Goal: Task Accomplishment & Management: Manage account settings

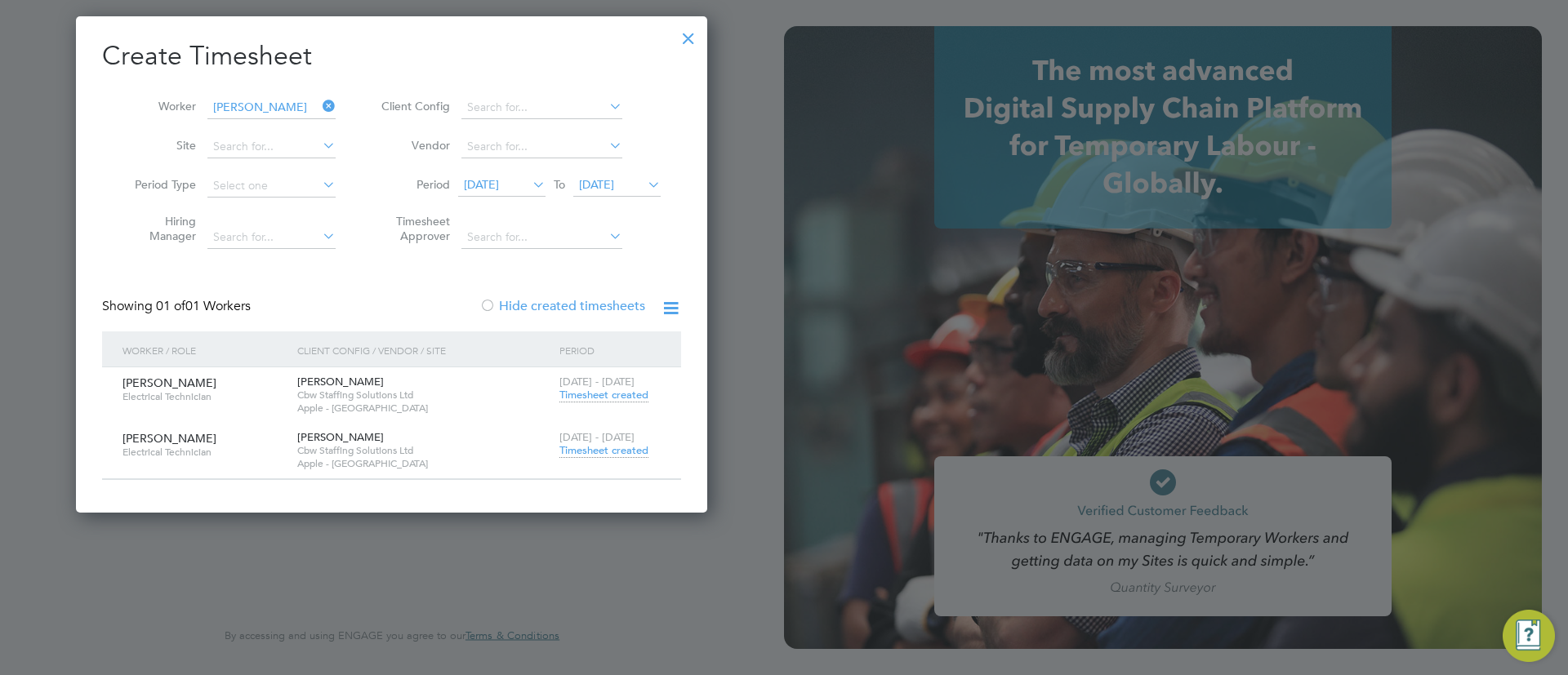
scroll to position [495, 632]
click at [692, 42] on div at bounding box center [688, 34] width 30 height 30
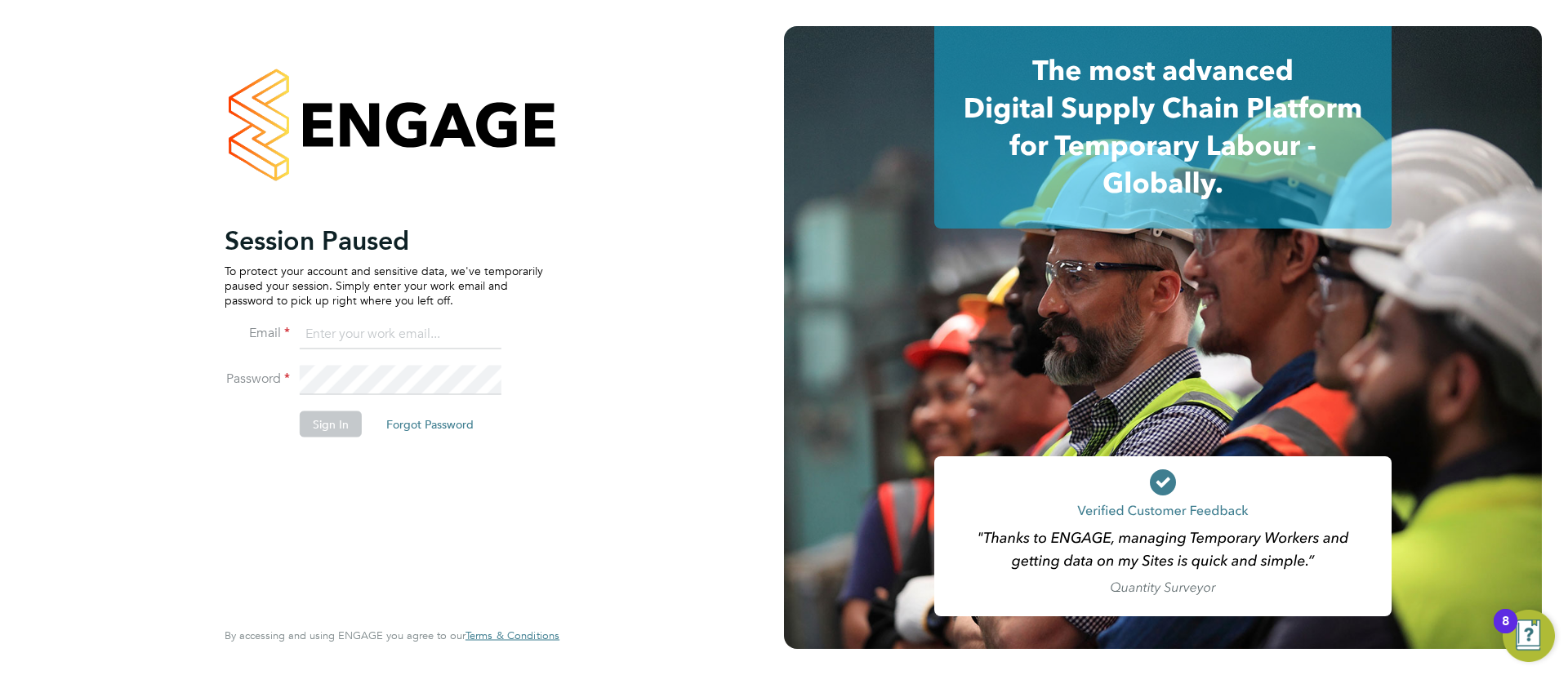
click at [429, 333] on input at bounding box center [400, 334] width 201 height 30
type input "[EMAIL_ADDRESS][DOMAIN_NAME]"
click at [303, 428] on button "Sign In" at bounding box center [330, 423] width 62 height 26
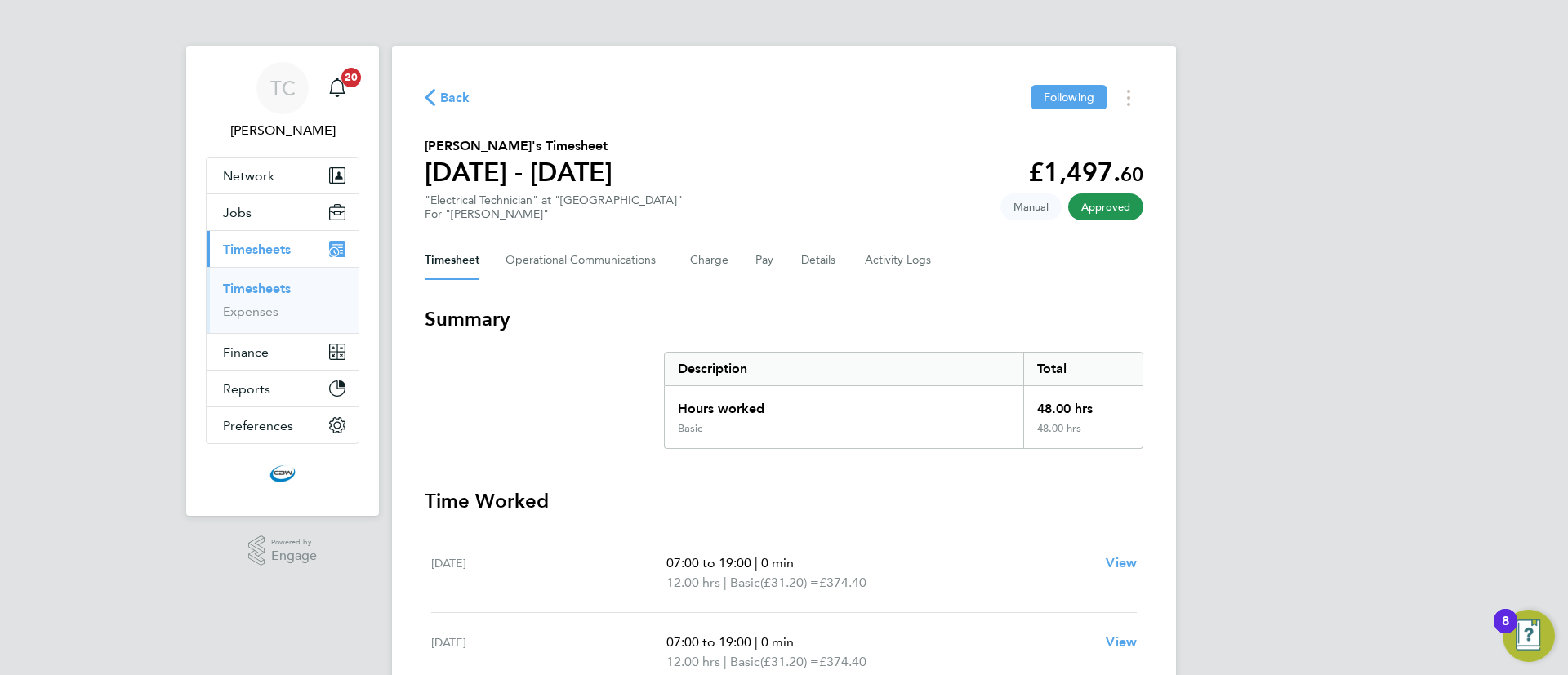
click at [246, 293] on link "Timesheets" at bounding box center [256, 288] width 67 height 16
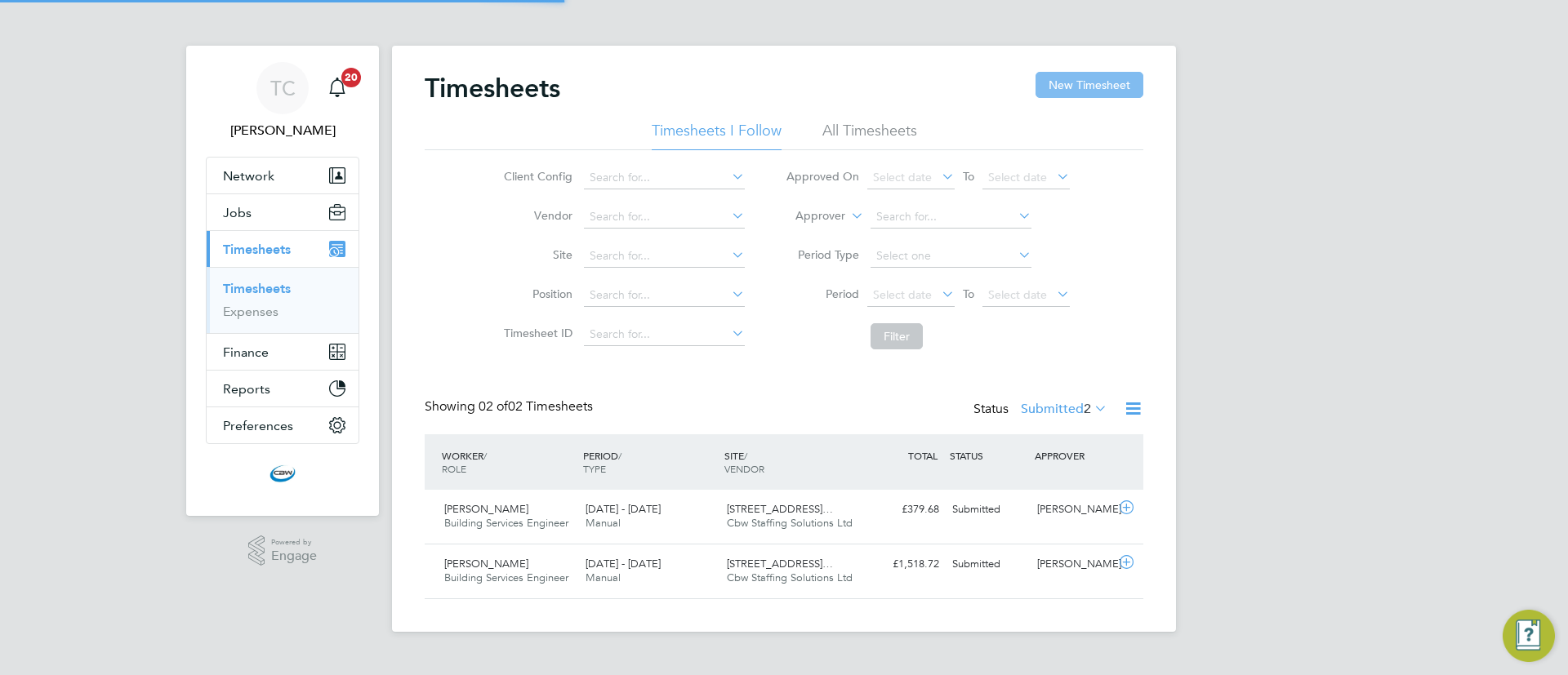
scroll to position [42, 142]
click at [1141, 89] on button "New Timesheet" at bounding box center [1089, 85] width 108 height 26
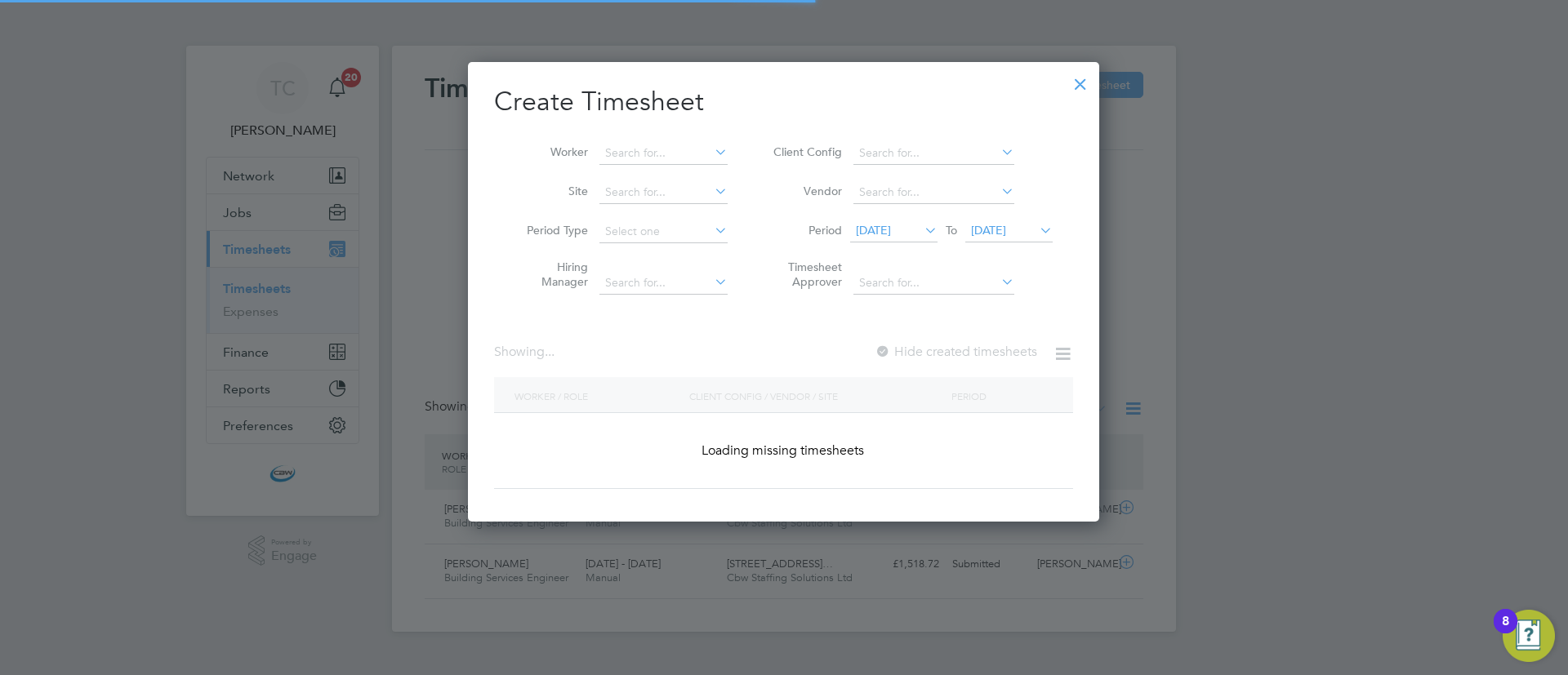
scroll to position [1730, 632]
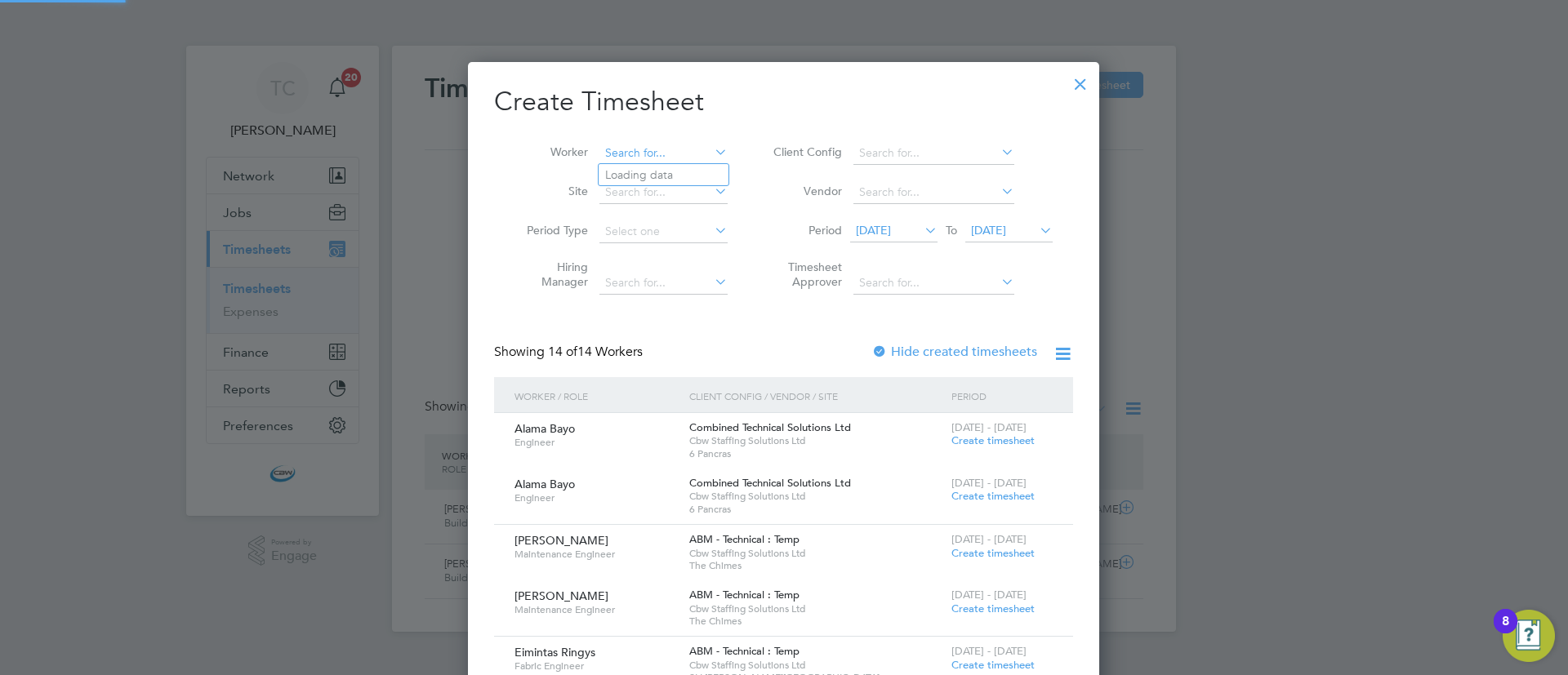
click at [663, 149] on input at bounding box center [663, 153] width 128 height 23
type input "heen"
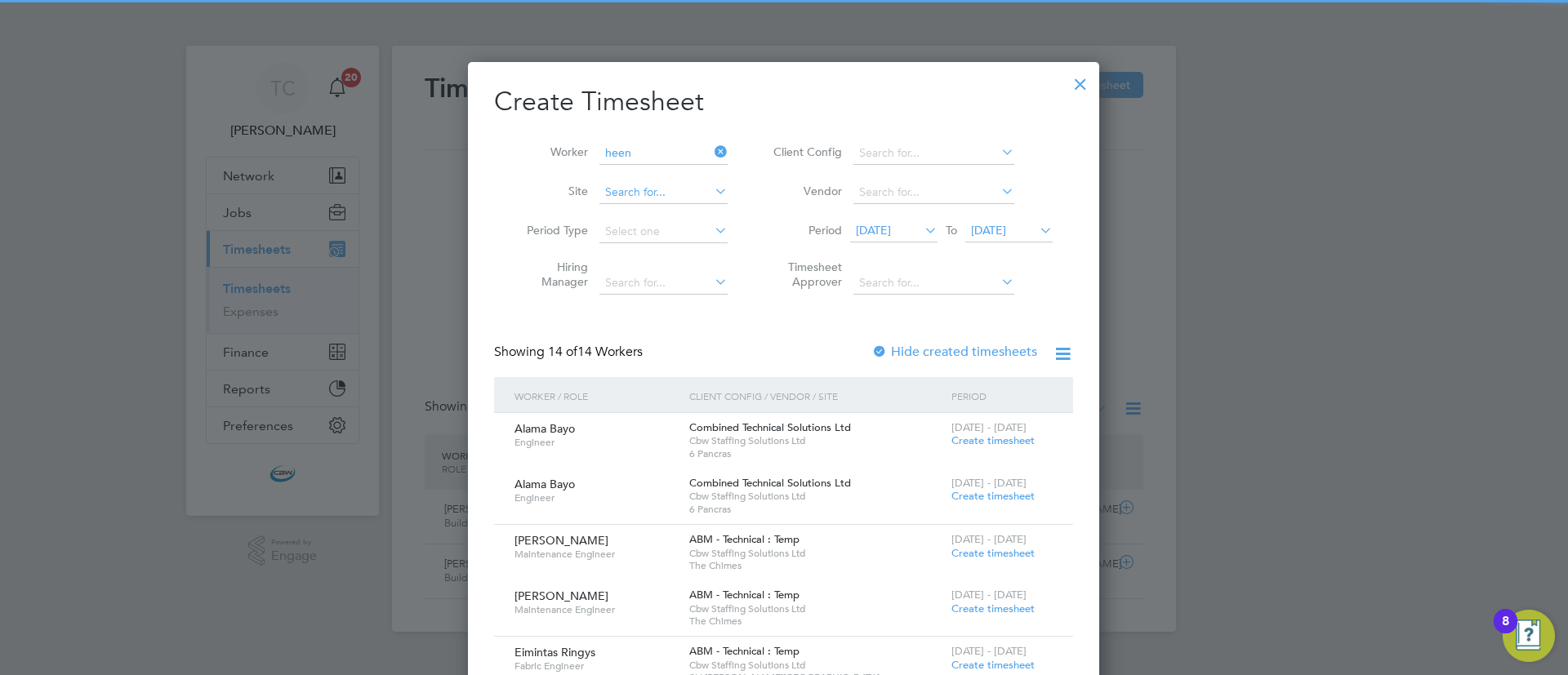
click at [665, 186] on div "Timesheets New Timesheet Timesheets I Follow All Timesheets Client Config Vendo…" at bounding box center [784, 338] width 784 height 585
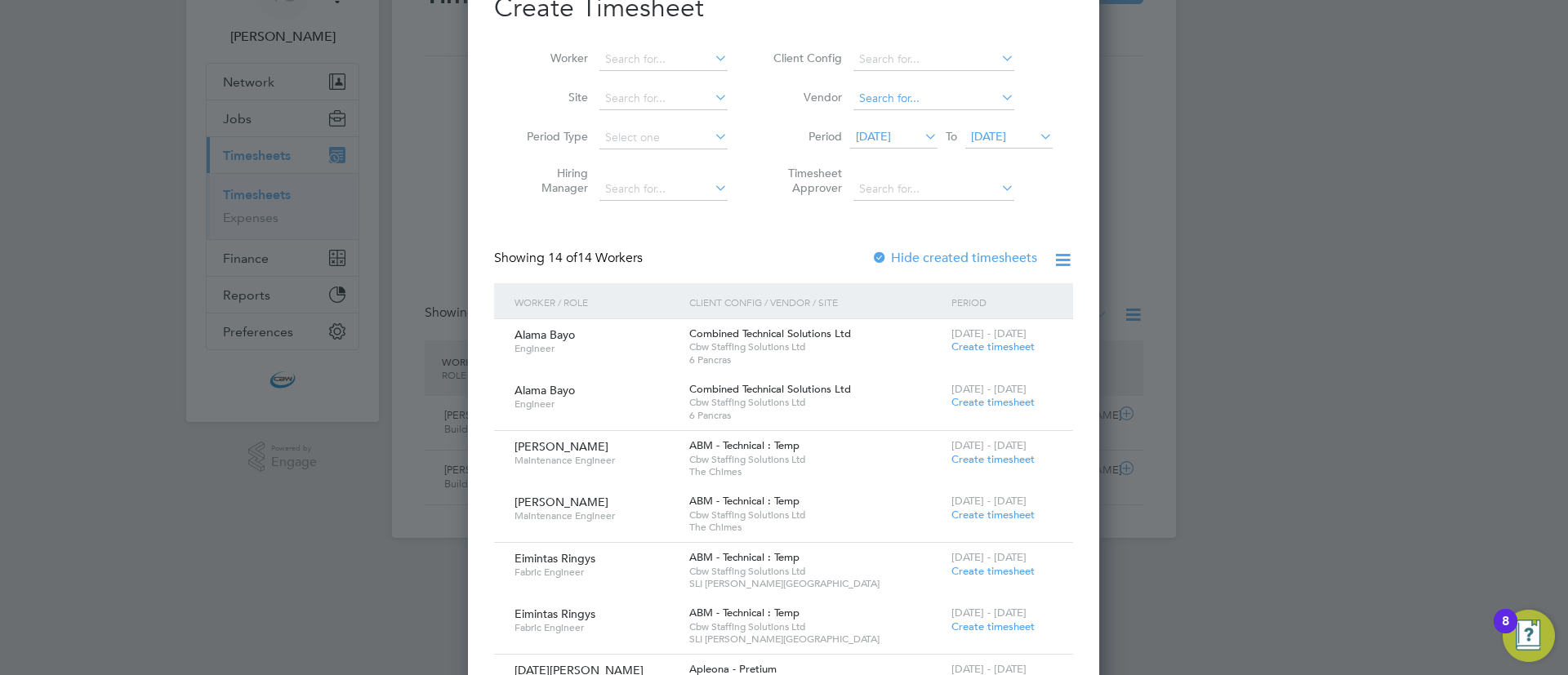
scroll to position [0, 0]
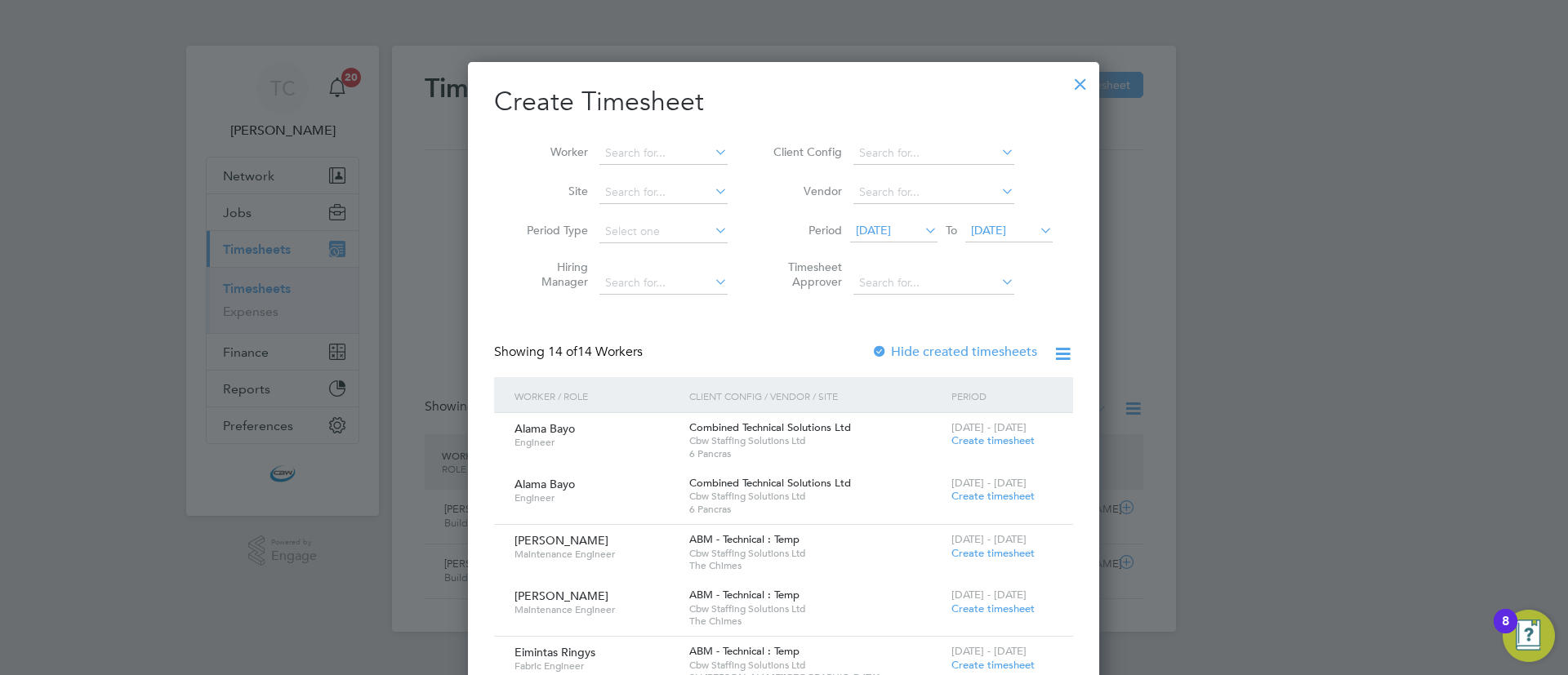
click at [881, 345] on div at bounding box center [880, 353] width 17 height 17
click at [671, 161] on input at bounding box center [663, 153] width 128 height 23
click at [664, 175] on li "Tom Heen an" at bounding box center [672, 175] width 147 height 22
type input "[PERSON_NAME]"
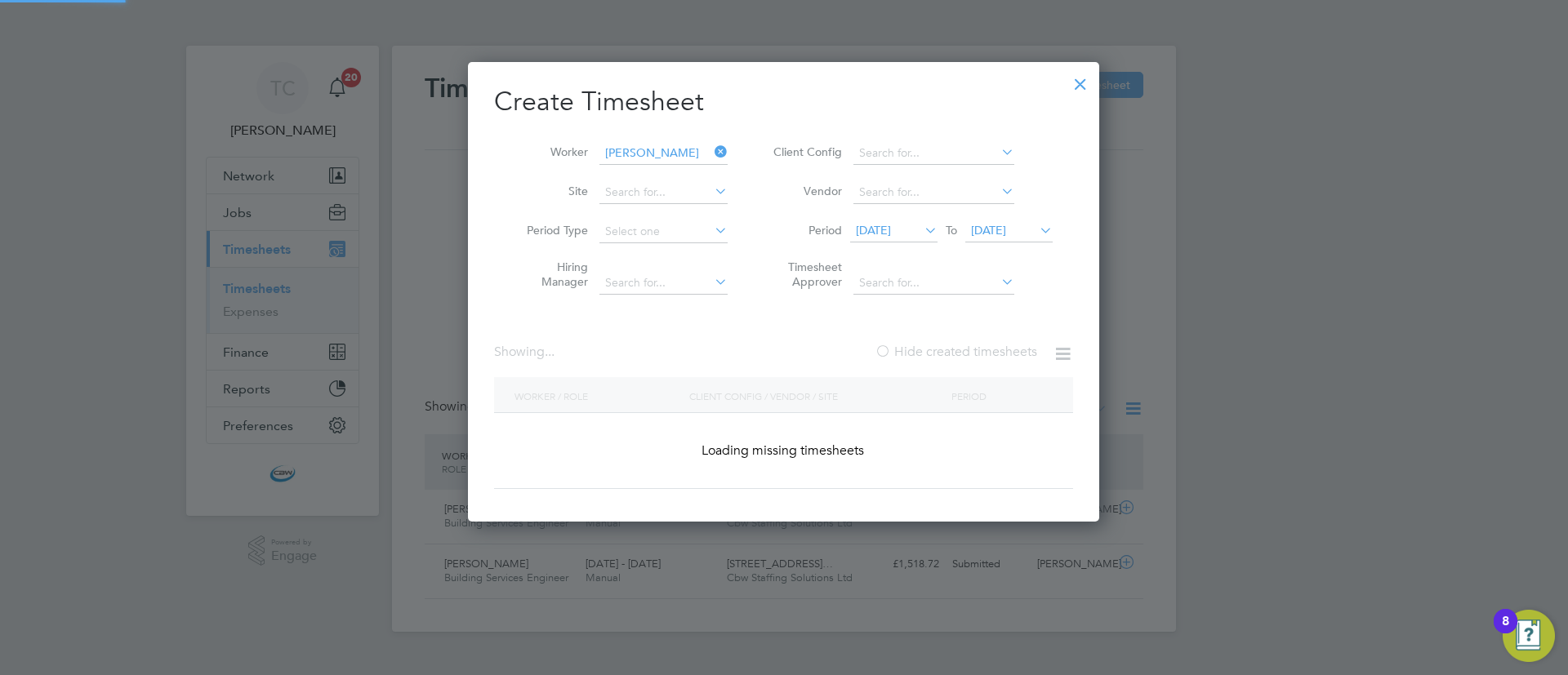
scroll to position [495, 632]
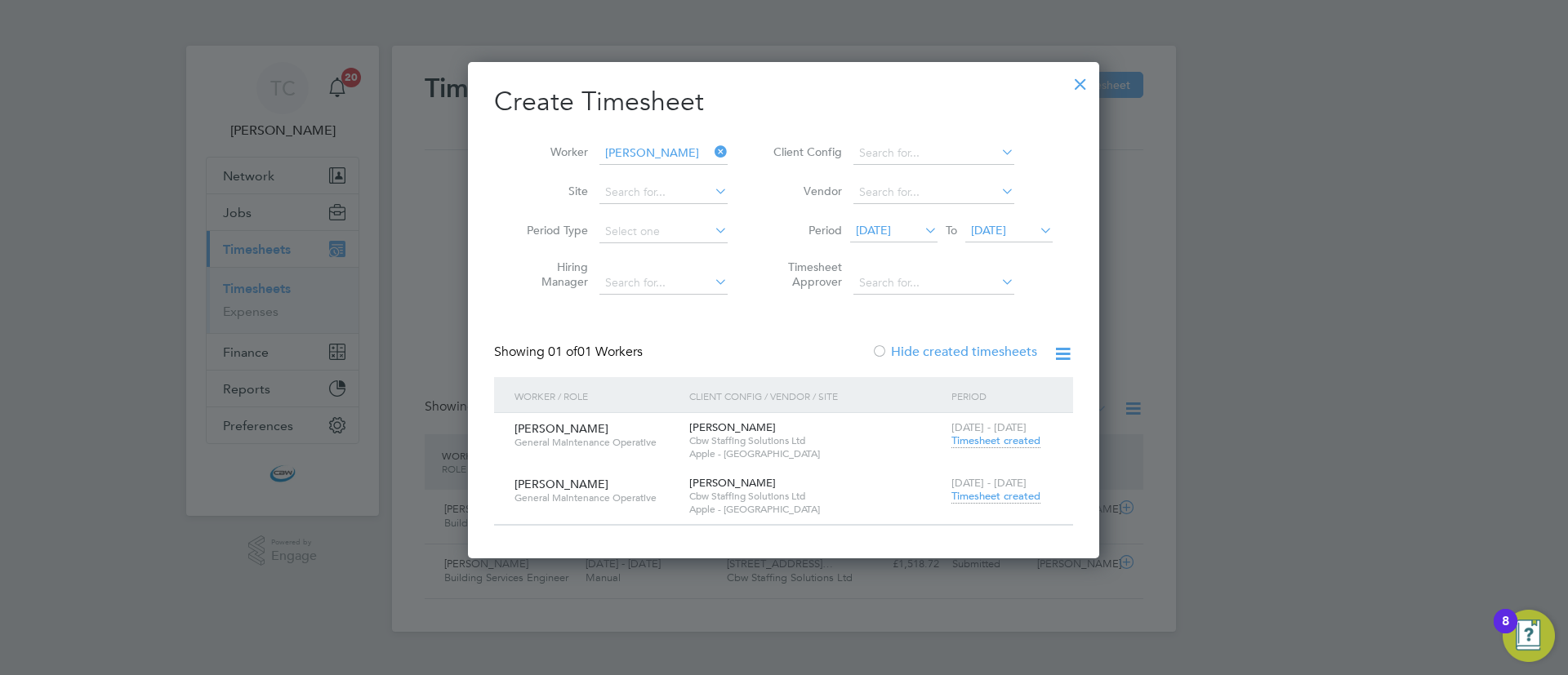
click at [966, 500] on span "Timesheet created" at bounding box center [996, 496] width 89 height 15
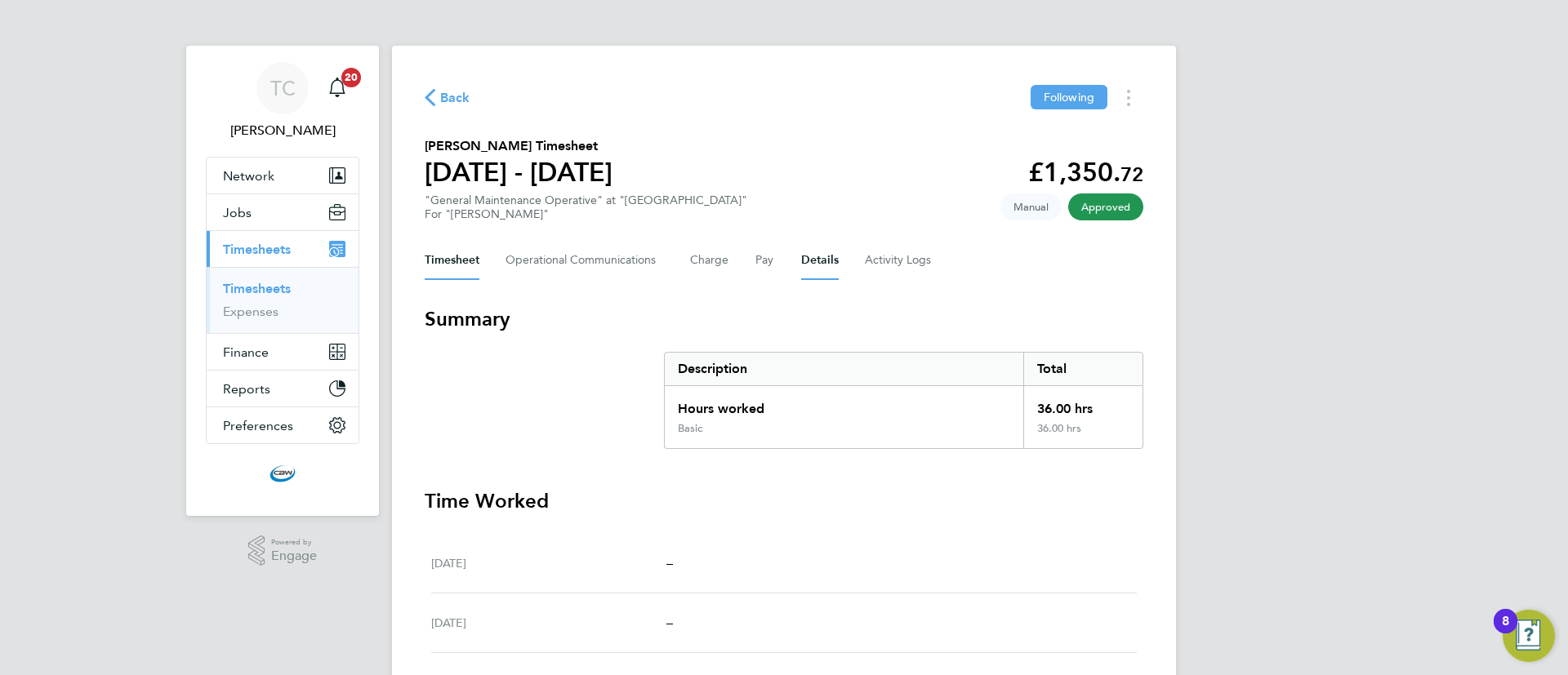
click at [797, 267] on div "Timesheet Operational Communications Charge Pay Details Activity Logs" at bounding box center [784, 260] width 719 height 39
click at [809, 267] on button "Details" at bounding box center [820, 260] width 38 height 39
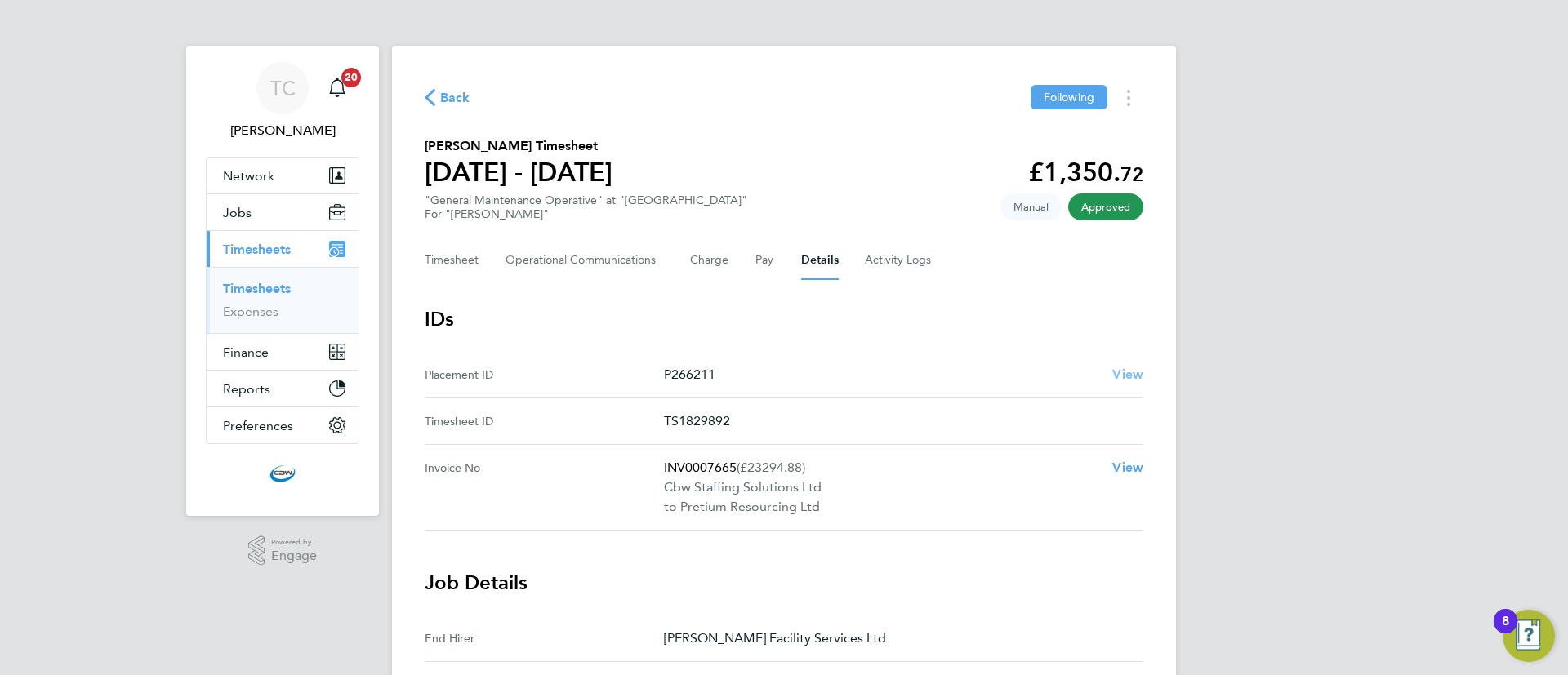
click at [1132, 383] on ID "Placement ID P266211 View" at bounding box center [784, 375] width 719 height 46
click at [1132, 378] on span "View" at bounding box center [1128, 374] width 31 height 16
drag, startPoint x: 242, startPoint y: 292, endPoint x: 860, endPoint y: 151, distance: 633.9
click at [244, 293] on link "Timesheets" at bounding box center [256, 288] width 67 height 16
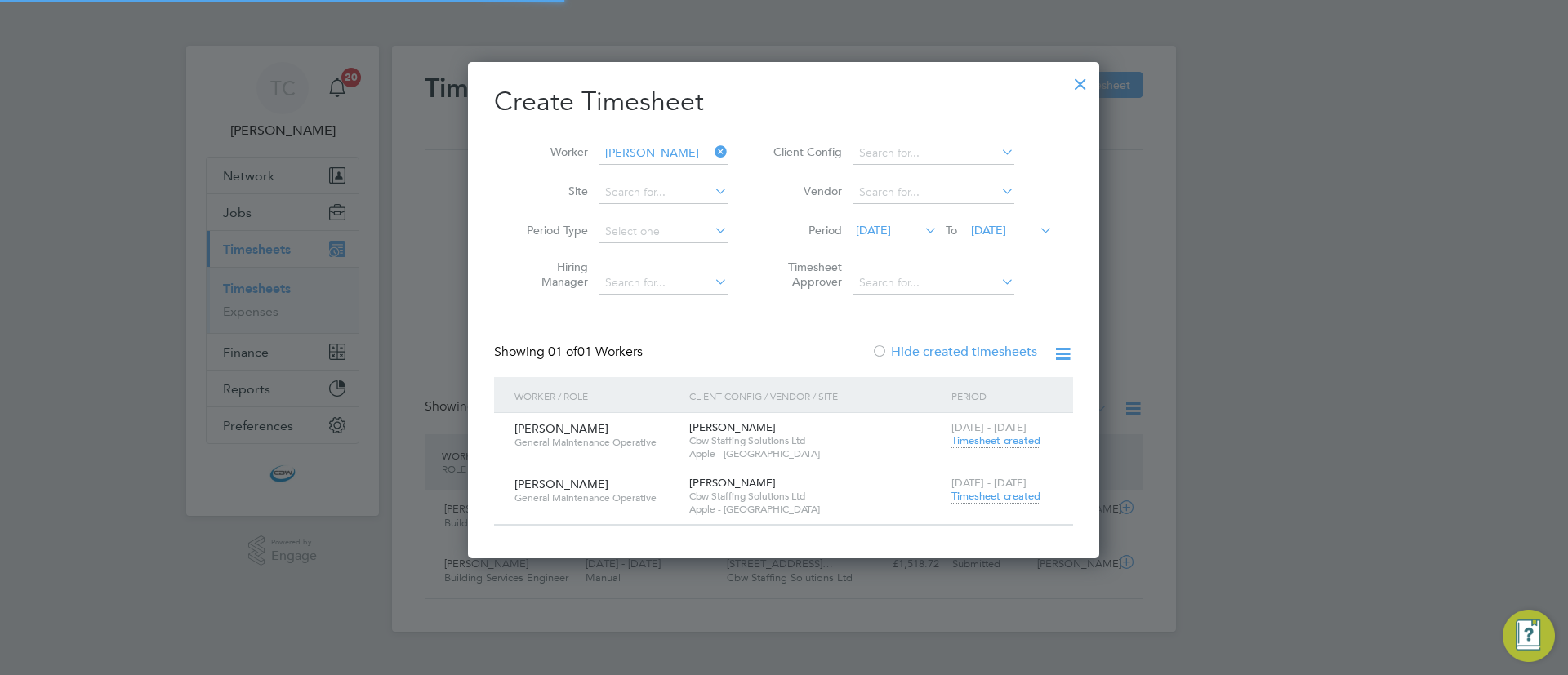
scroll to position [42, 142]
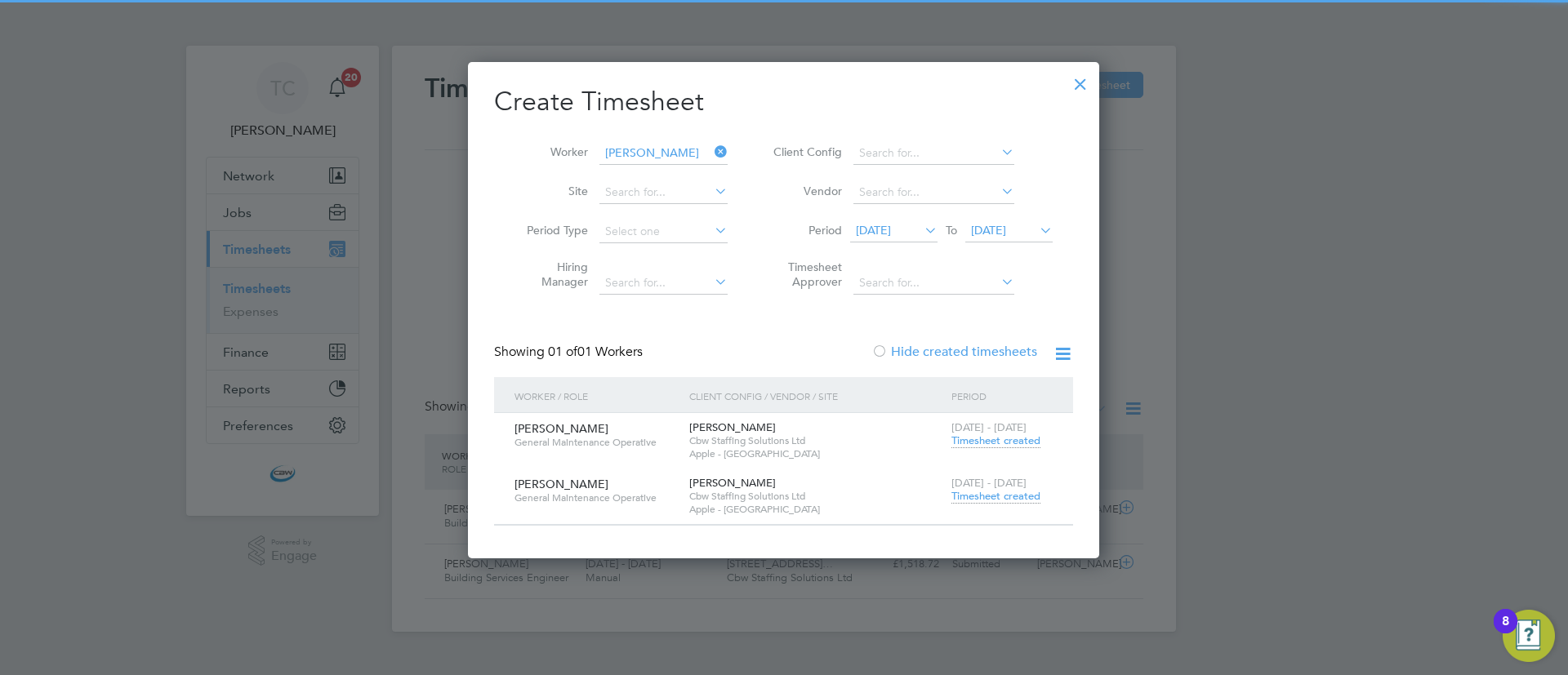
click at [656, 138] on li "Worker Tom Heenan" at bounding box center [621, 153] width 254 height 39
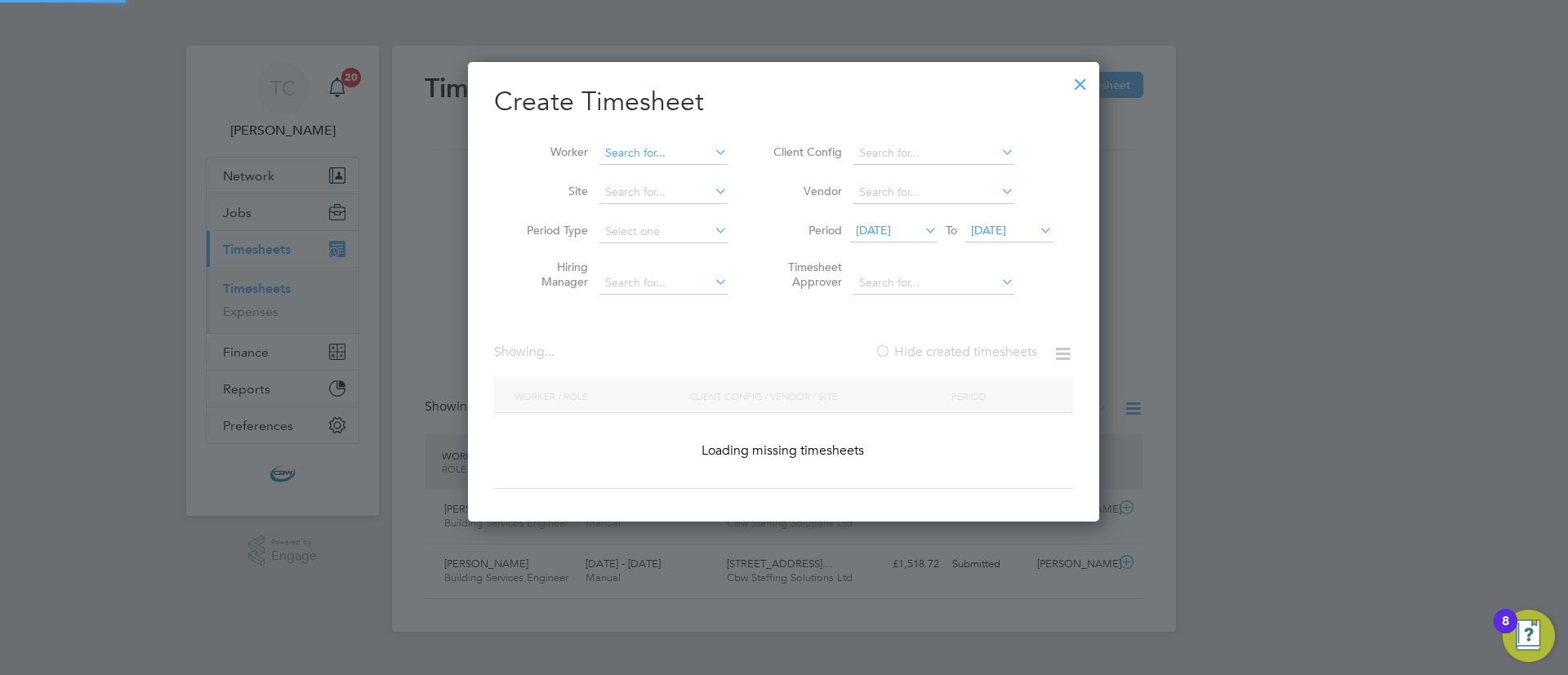
scroll to position [460, 632]
click at [653, 149] on input at bounding box center [663, 153] width 128 height 23
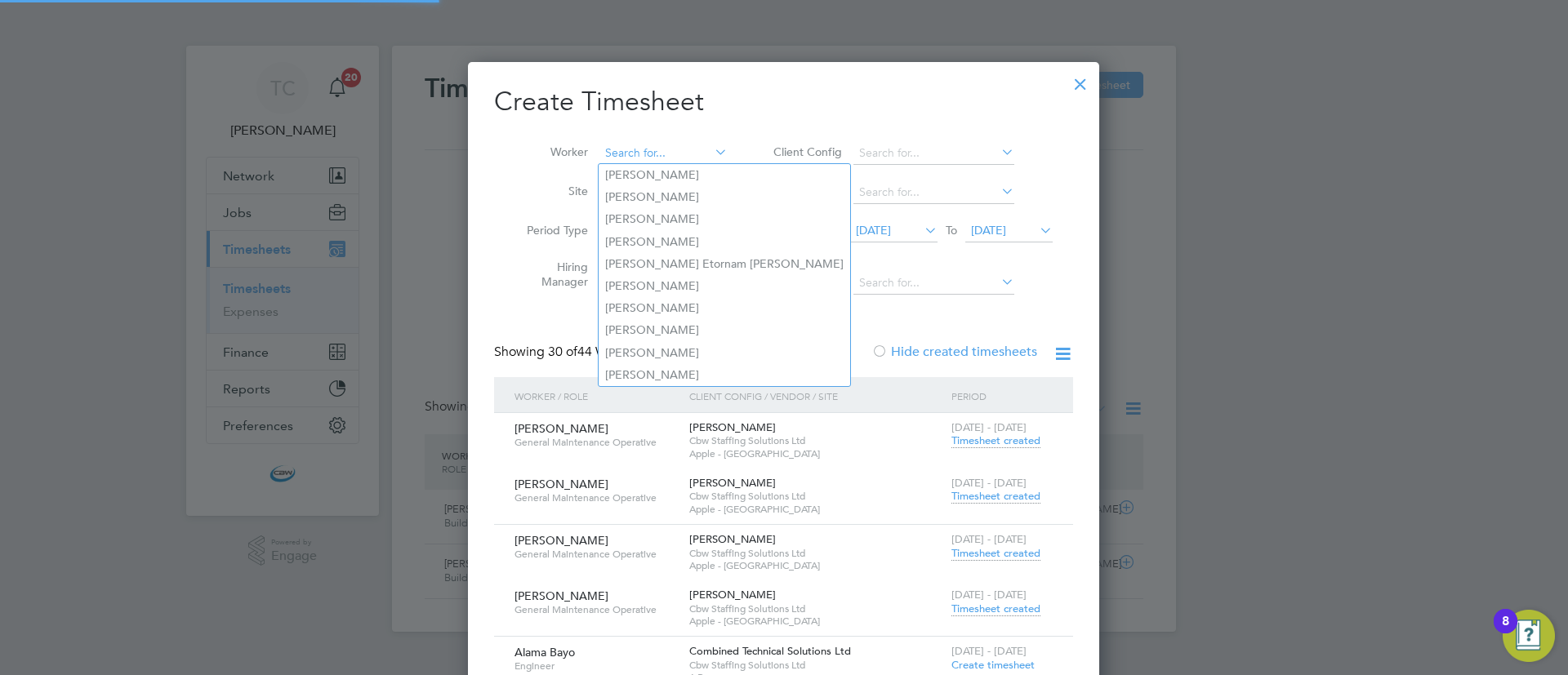
scroll to position [3456, 632]
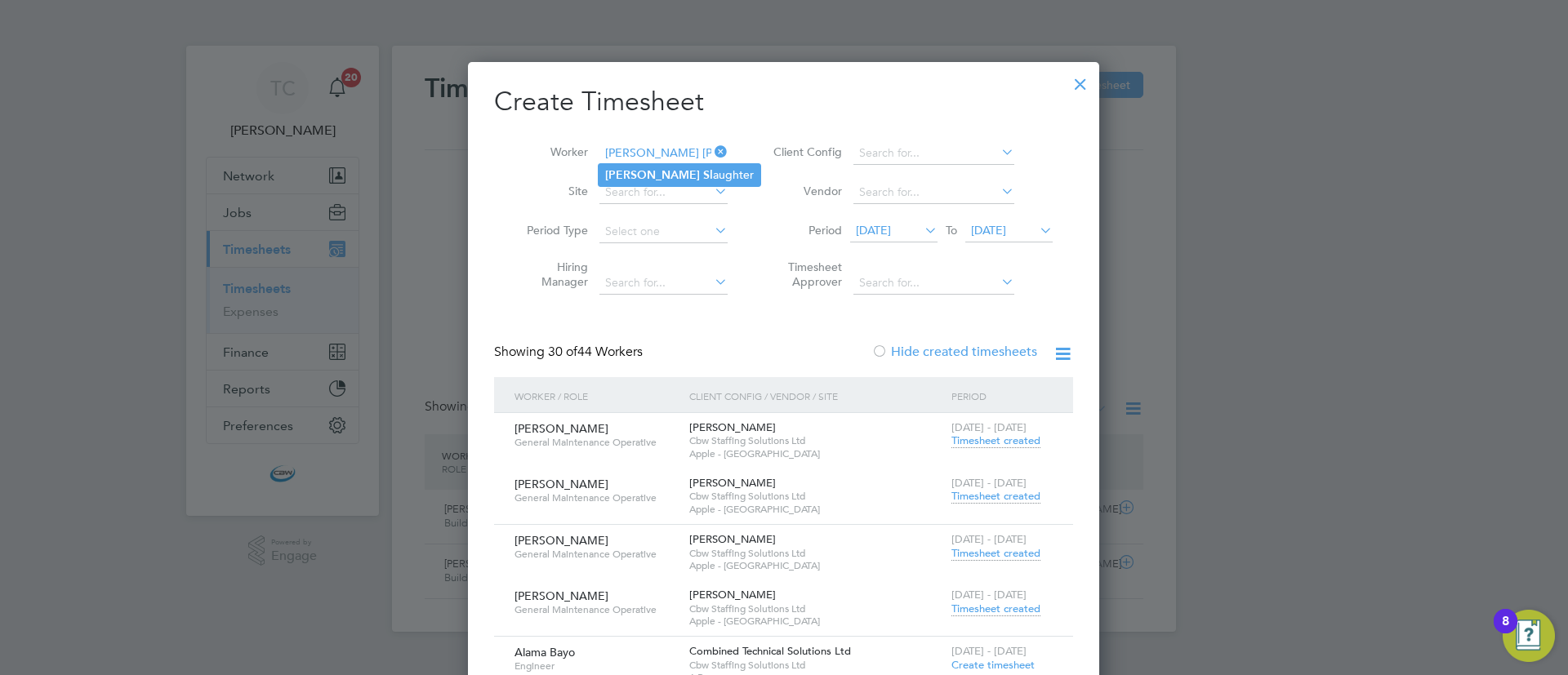
click at [655, 170] on li "Tim Sl aughter" at bounding box center [679, 175] width 162 height 22
type input "Tim Slaughter"
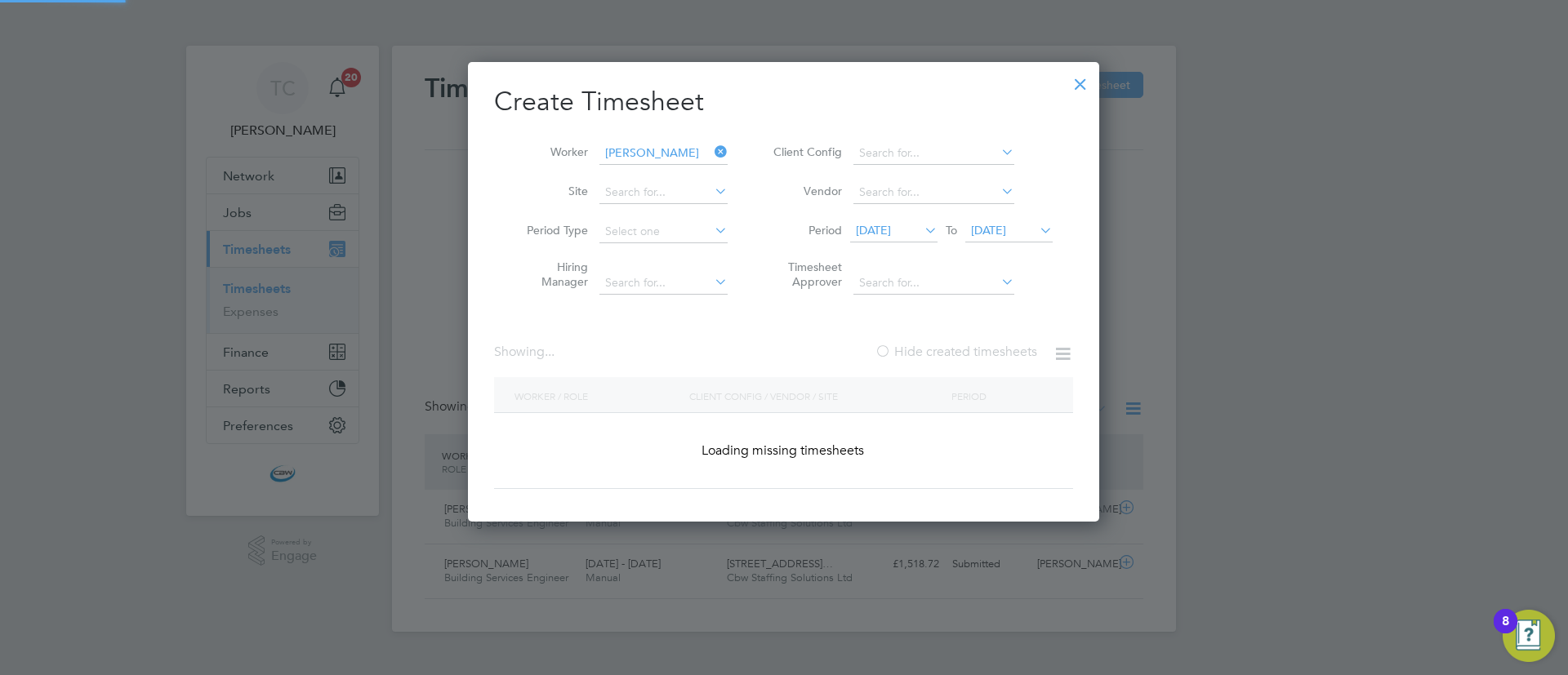
scroll to position [495, 632]
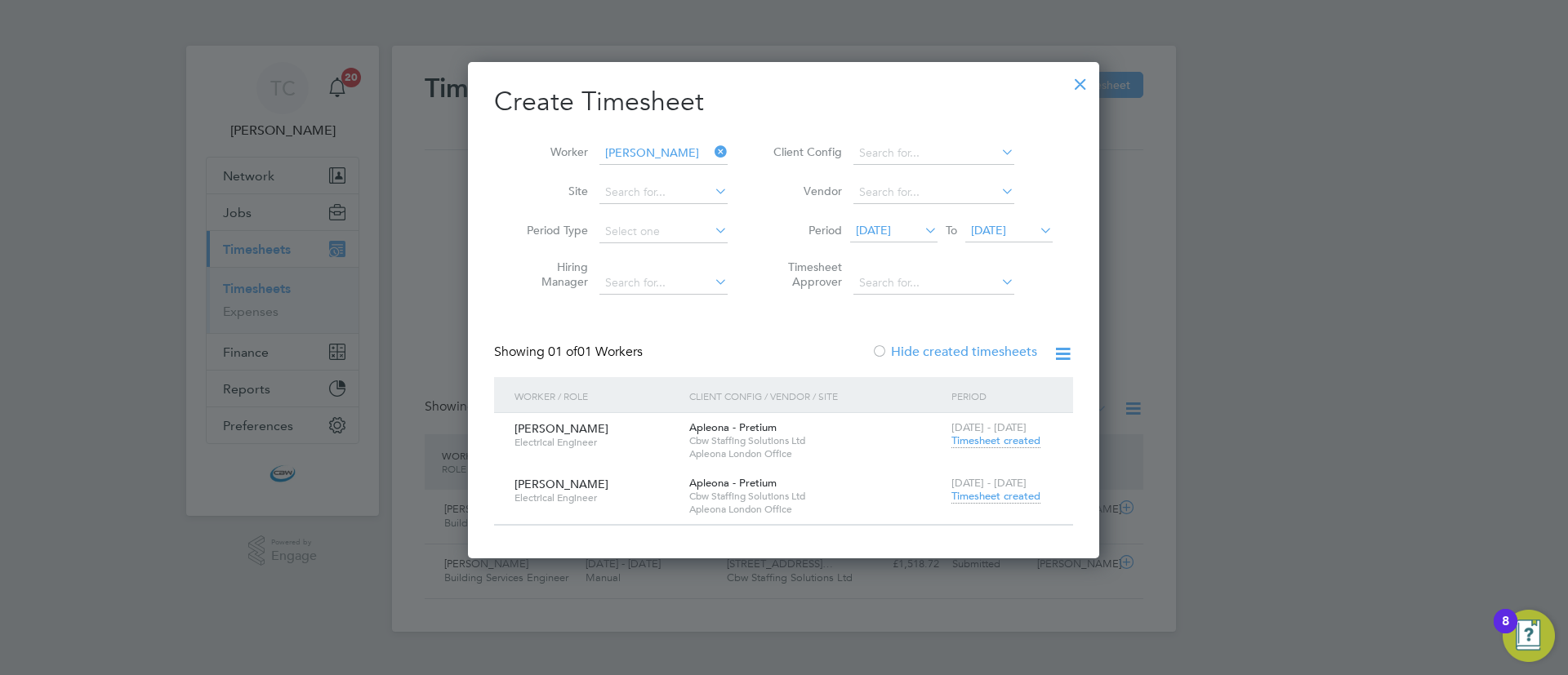
click at [1018, 500] on span "Timesheet created" at bounding box center [996, 496] width 89 height 15
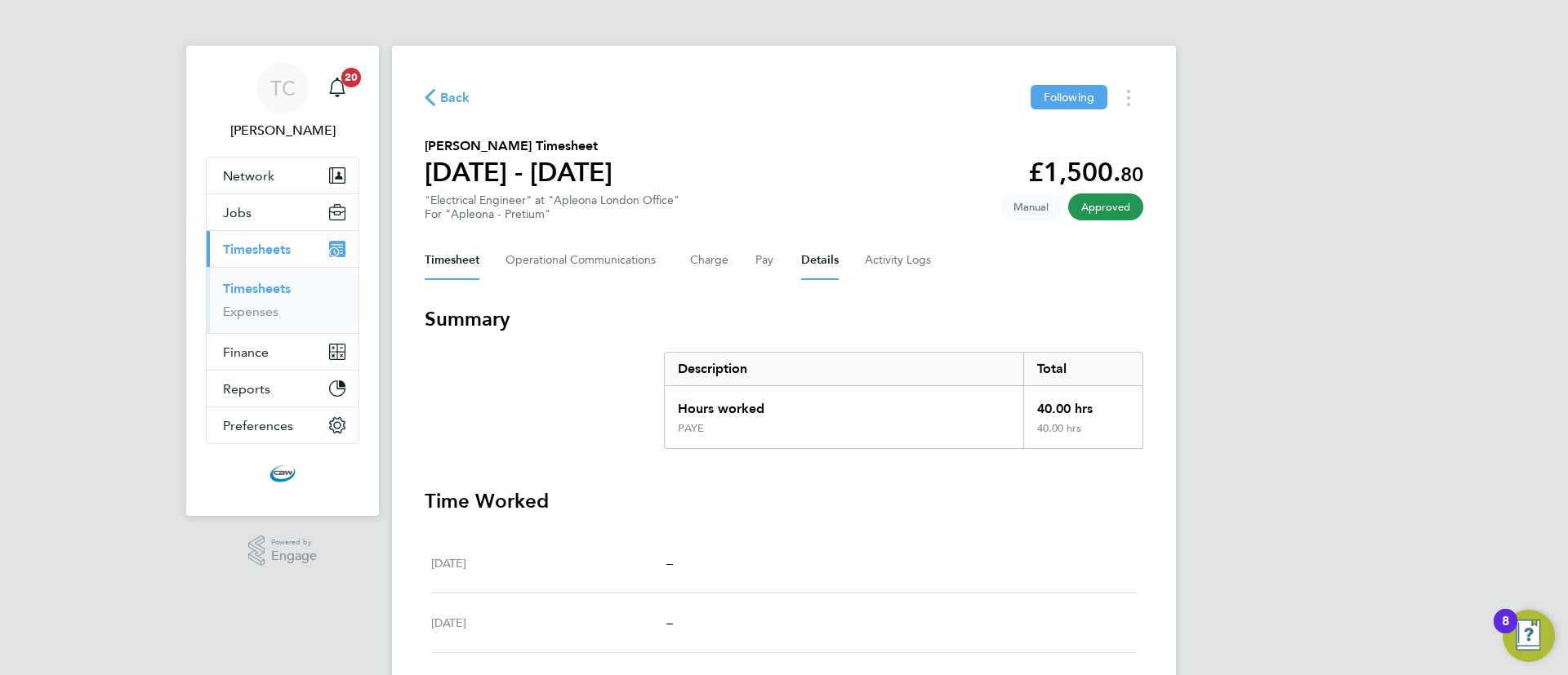
click at [813, 253] on button "Details" at bounding box center [820, 260] width 38 height 39
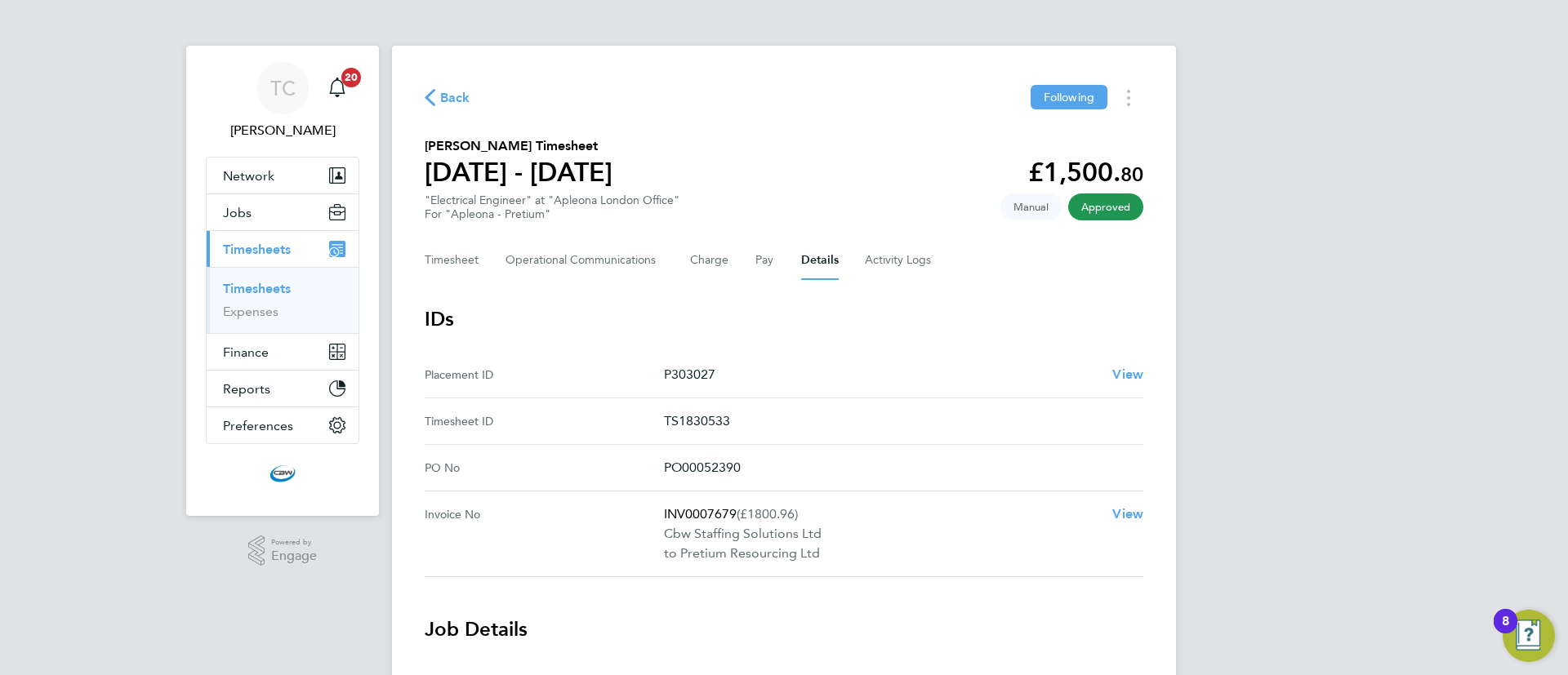
click at [931, 249] on div "Timesheet Operational Communications Charge Pay Details Activity Logs" at bounding box center [784, 260] width 719 height 39
click at [931, 250] on div "Timesheet Operational Communications Charge Pay Details Activity Logs" at bounding box center [784, 260] width 719 height 39
click at [880, 263] on Logs-tab "Activity Logs" at bounding box center [899, 260] width 68 height 39
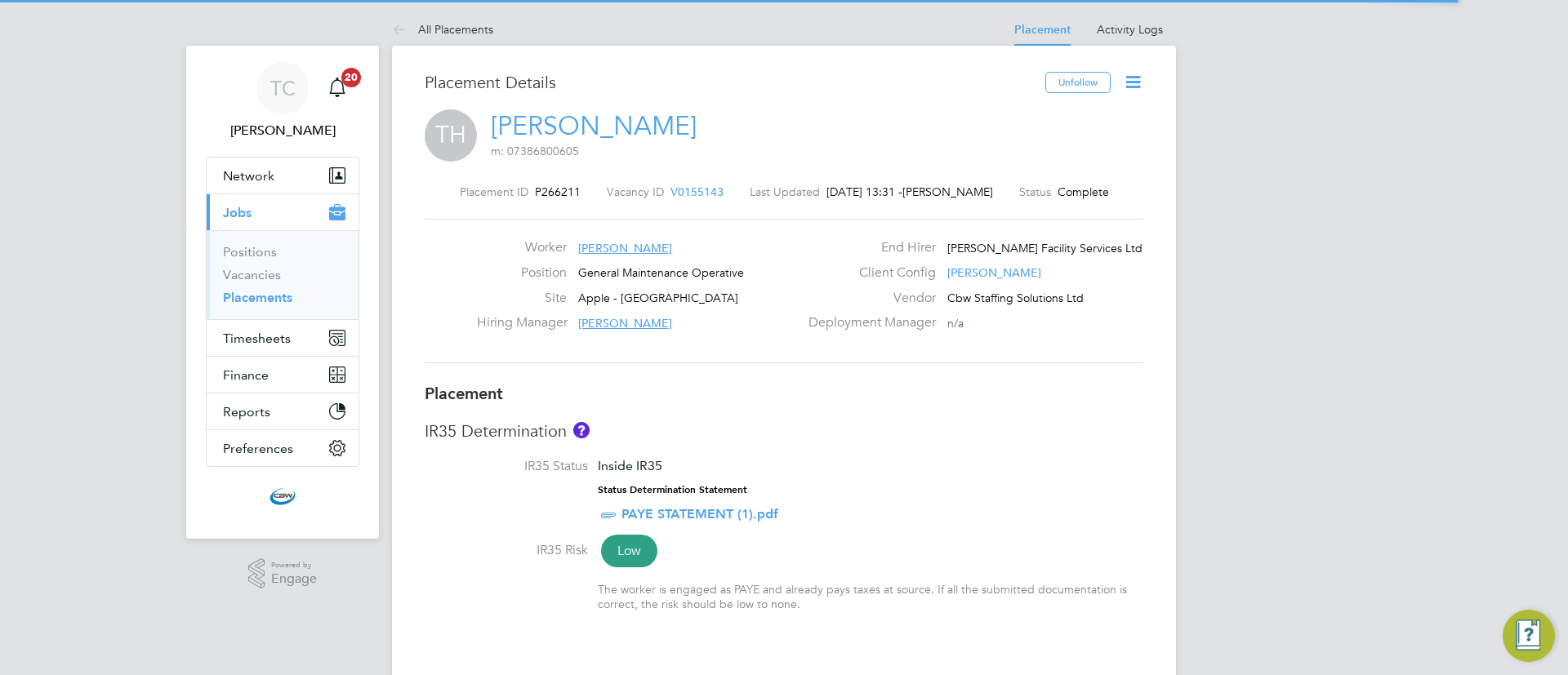
click at [1143, 90] on icon at bounding box center [1133, 82] width 20 height 20
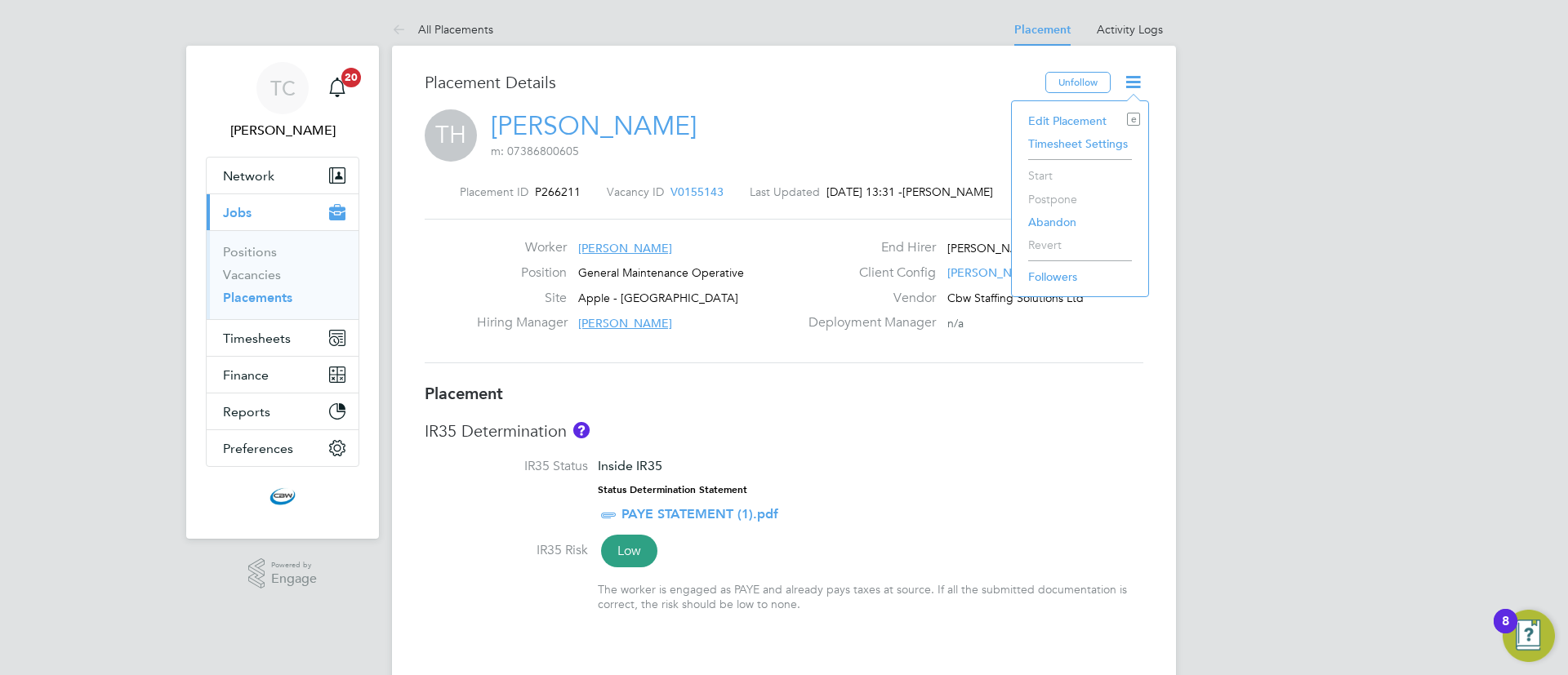
click at [1058, 122] on li "Edit Placement e" at bounding box center [1080, 120] width 120 height 23
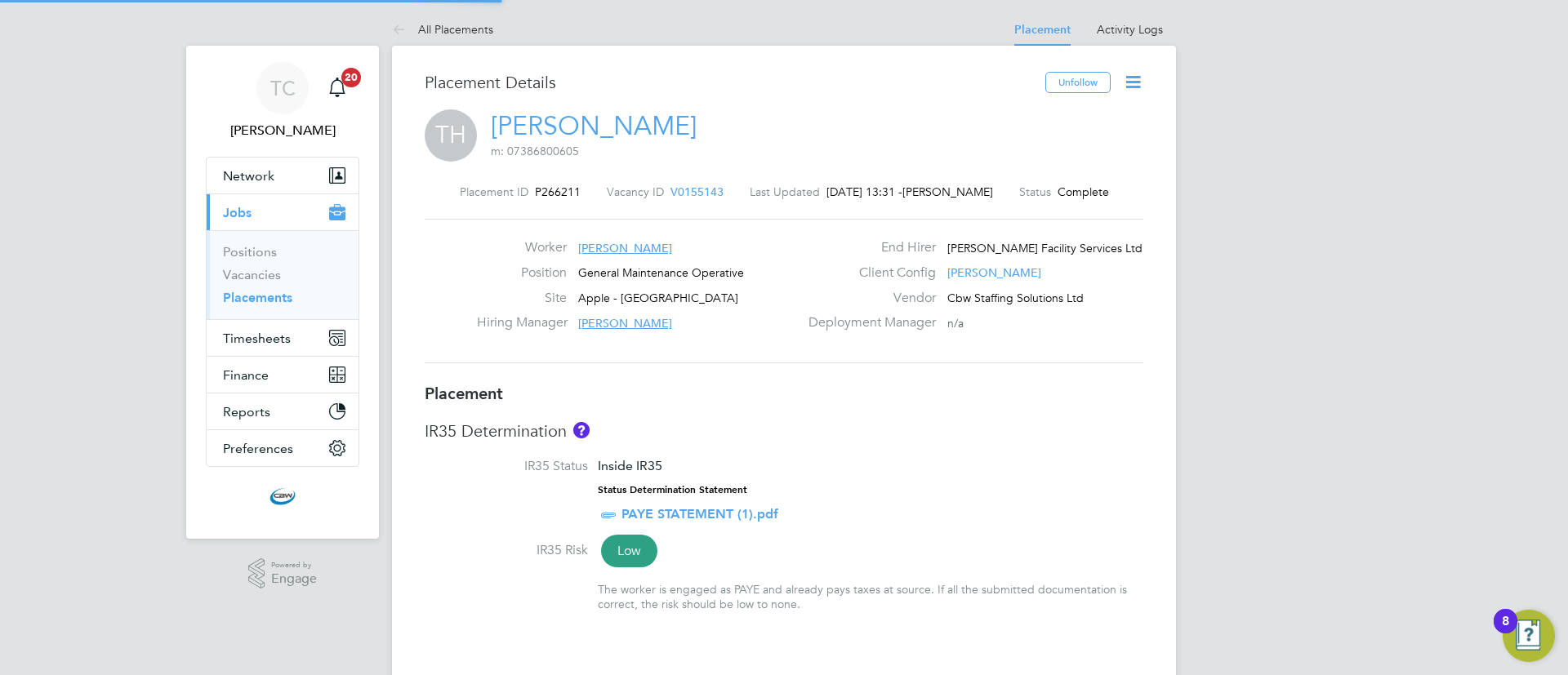
type input "[PERSON_NAME]"
type input "[DATE]"
type input "07:00"
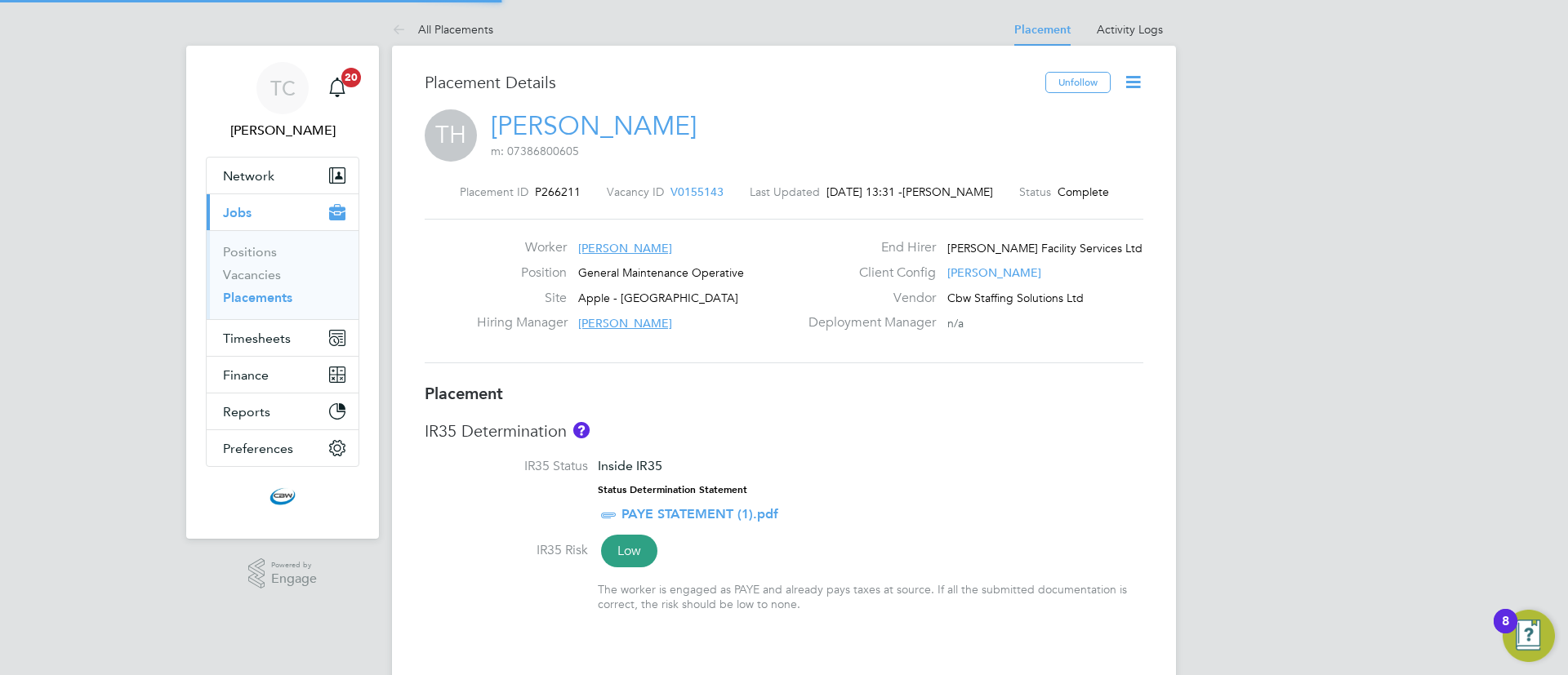
type input "19:00"
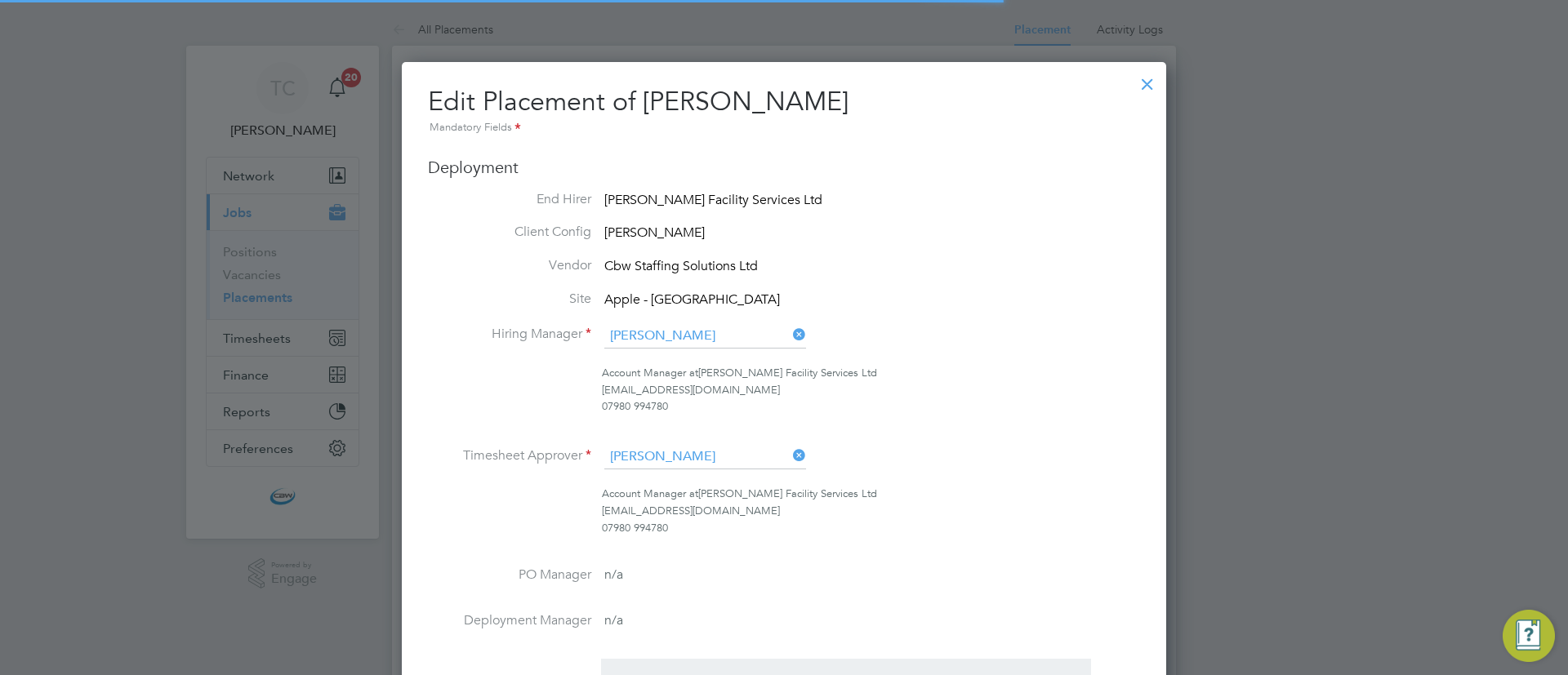
scroll to position [8, 8]
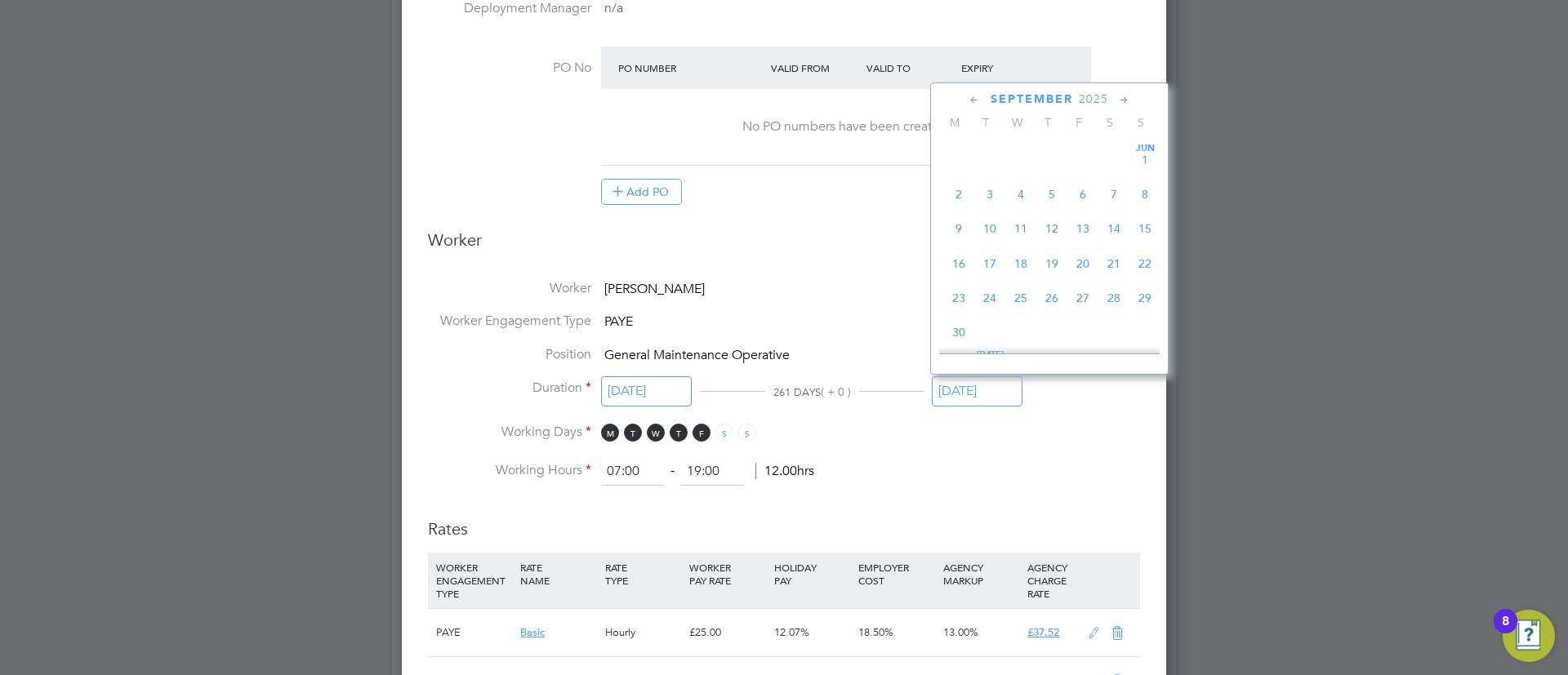
click at [959, 385] on input "[DATE]" at bounding box center [977, 391] width 91 height 30
click at [1124, 100] on icon at bounding box center [1124, 100] width 16 height 18
click at [1086, 292] on span "28" at bounding box center [1083, 277] width 31 height 31
type input "[DATE]"
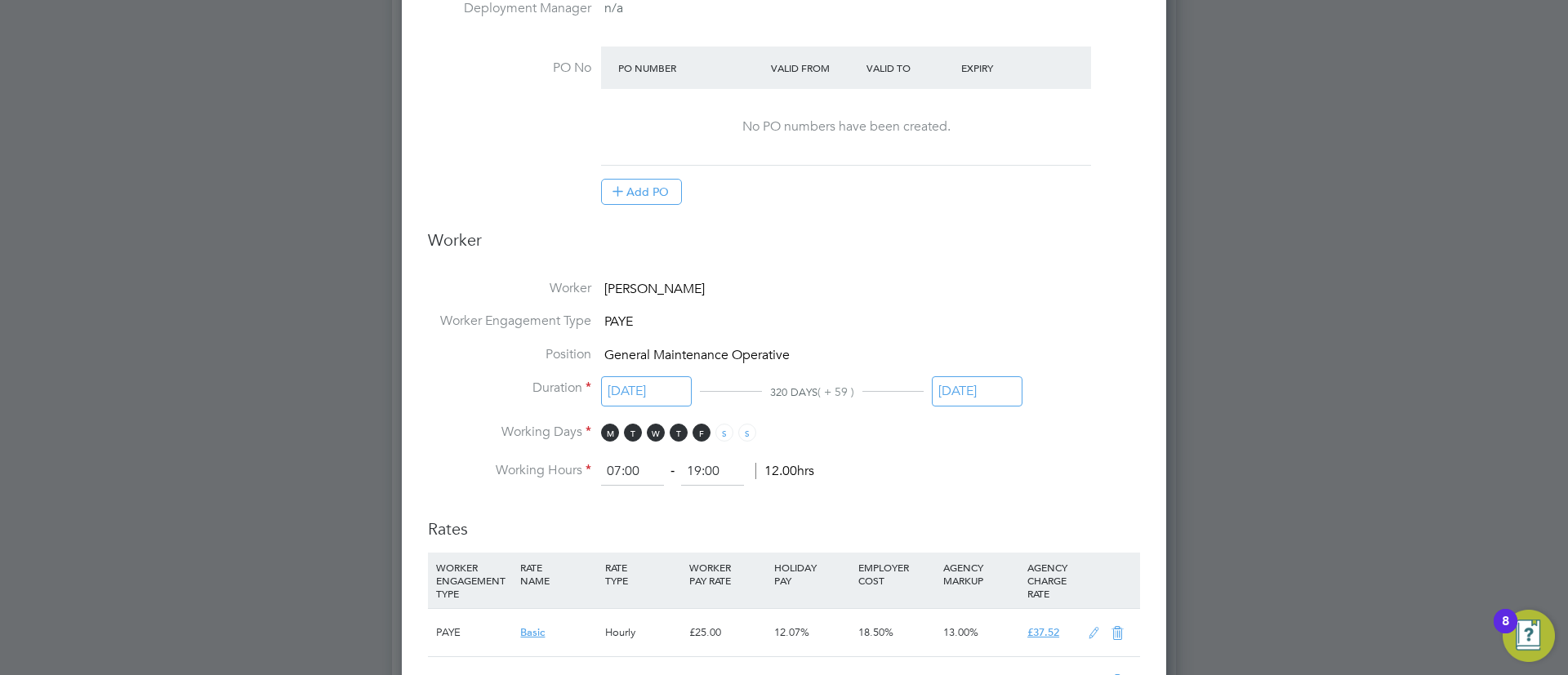
click at [1036, 501] on h3 "Rates" at bounding box center [784, 520] width 712 height 38
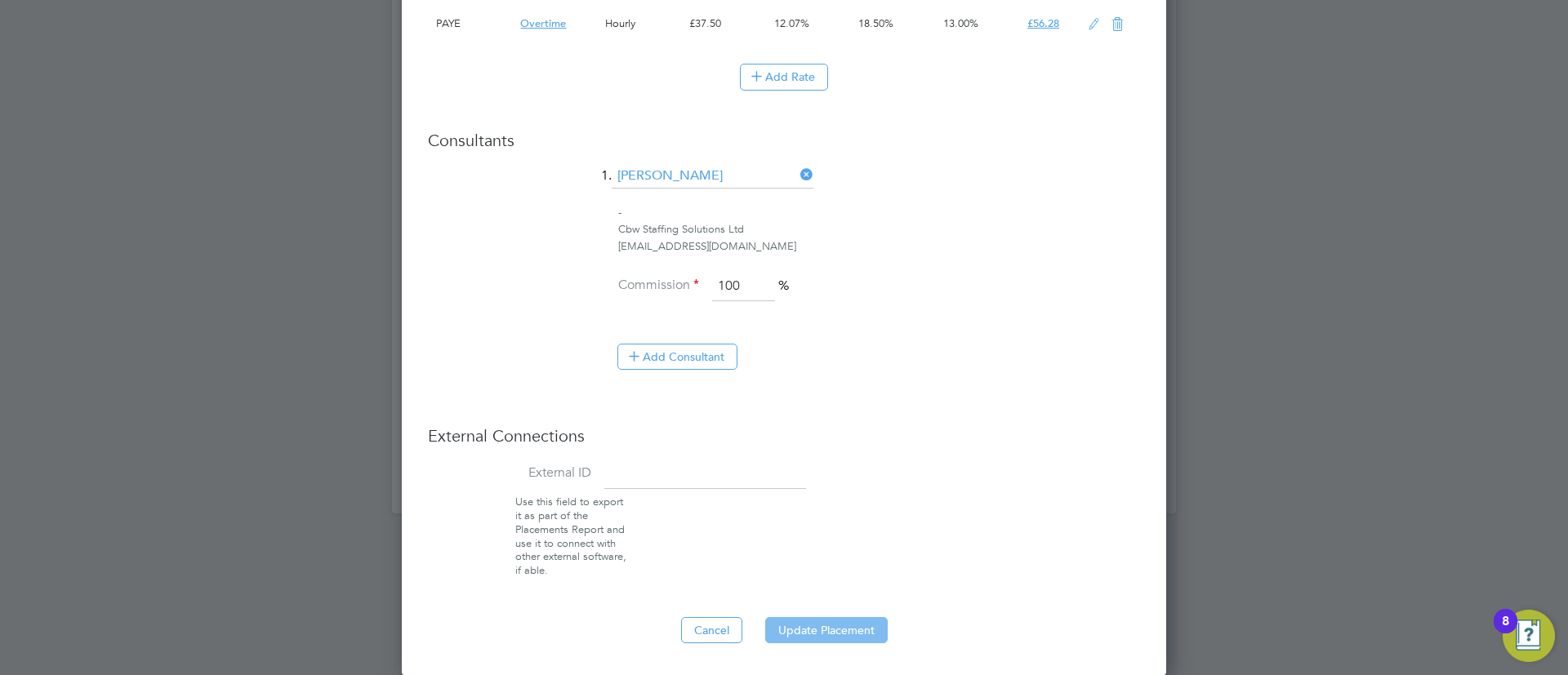
click at [810, 629] on button "Update Placement" at bounding box center [826, 630] width 123 height 26
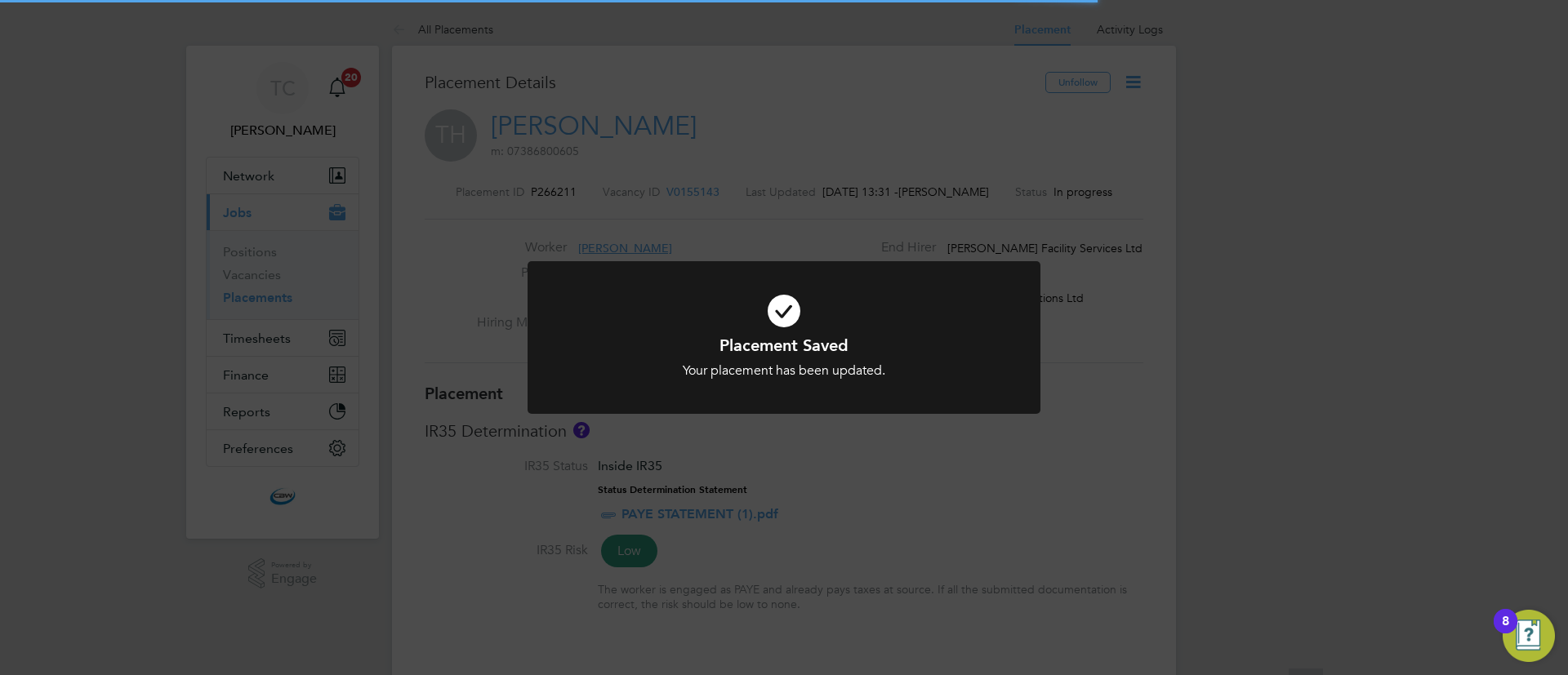
click at [192, 392] on div "Placement Saved Your placement has been updated. Cancel Okay" at bounding box center [784, 337] width 1568 height 675
